Goal: Communication & Community: Participate in discussion

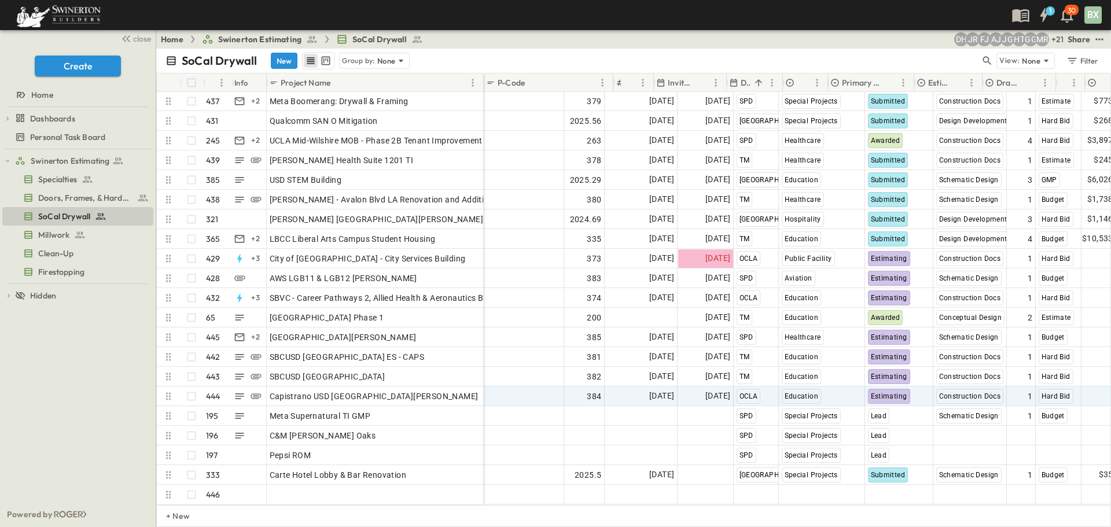
scroll to position [8368, 0]
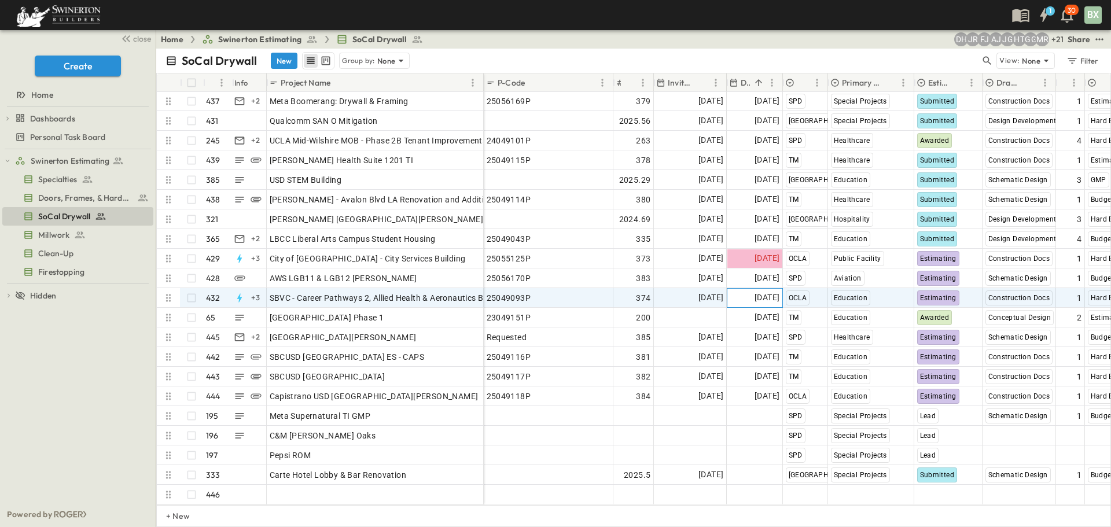
click at [754, 291] on span "[DATE]" at bounding box center [766, 297] width 25 height 13
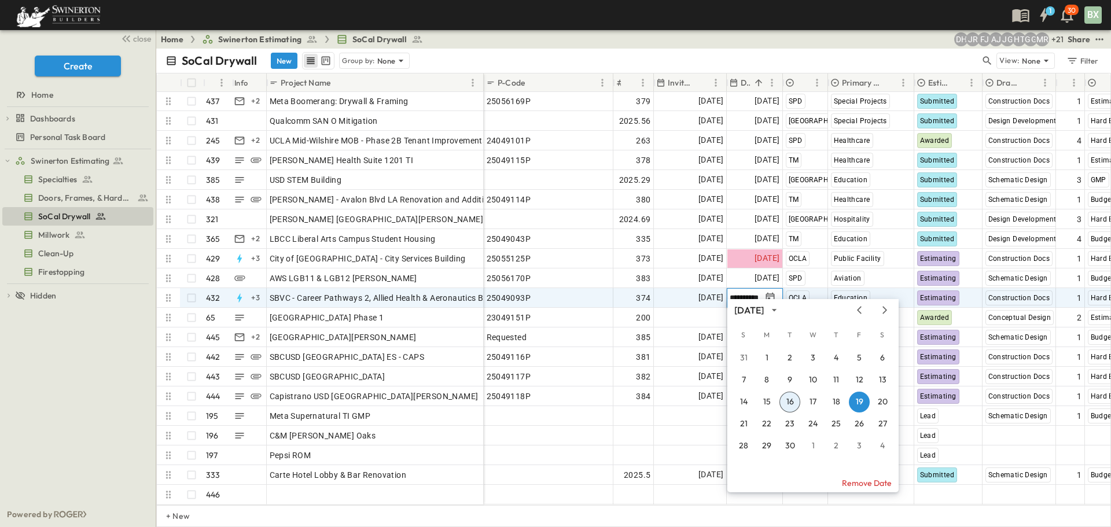
click at [743, 292] on input "**********" at bounding box center [744, 297] width 31 height 11
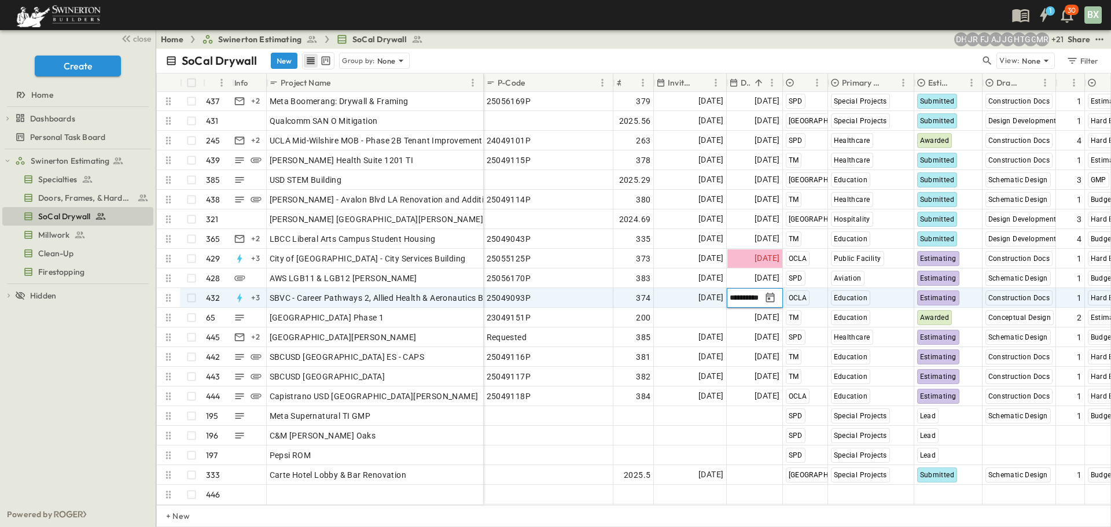
type input "**********"
